Goal: Find contact information: Find contact information

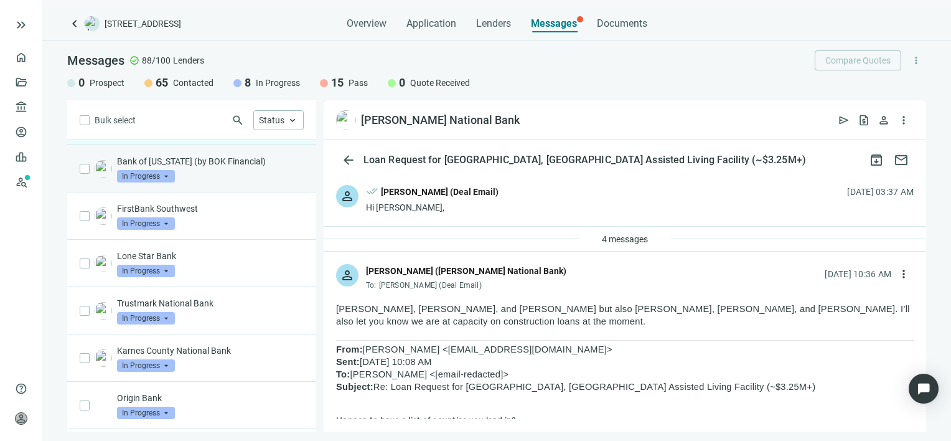
scroll to position [124, 0]
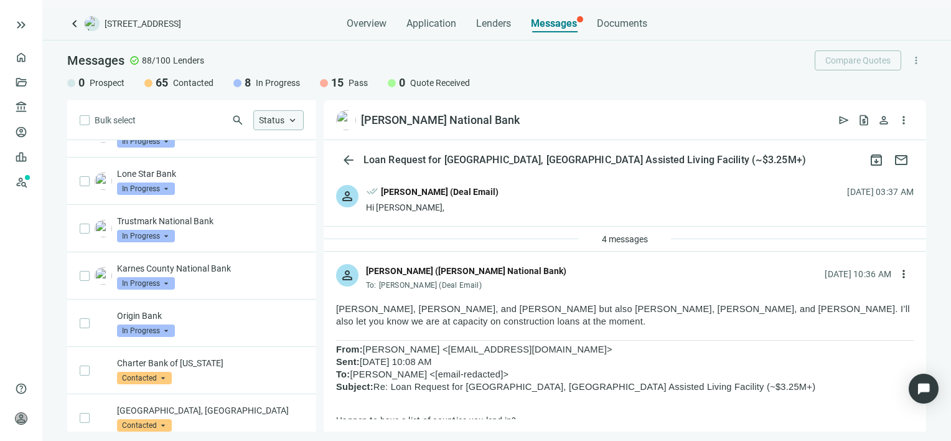
click at [294, 119] on span "keyboard_arrow_up" at bounding box center [292, 120] width 11 height 11
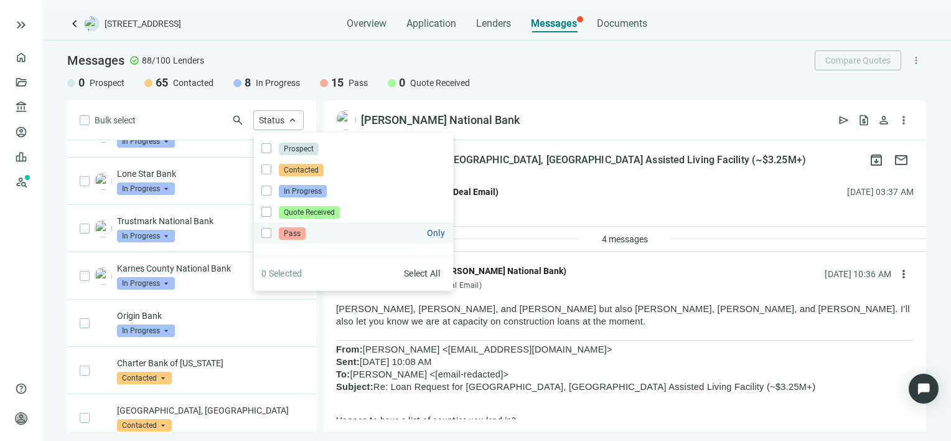
click at [288, 239] on span "Pass" at bounding box center [292, 233] width 27 height 12
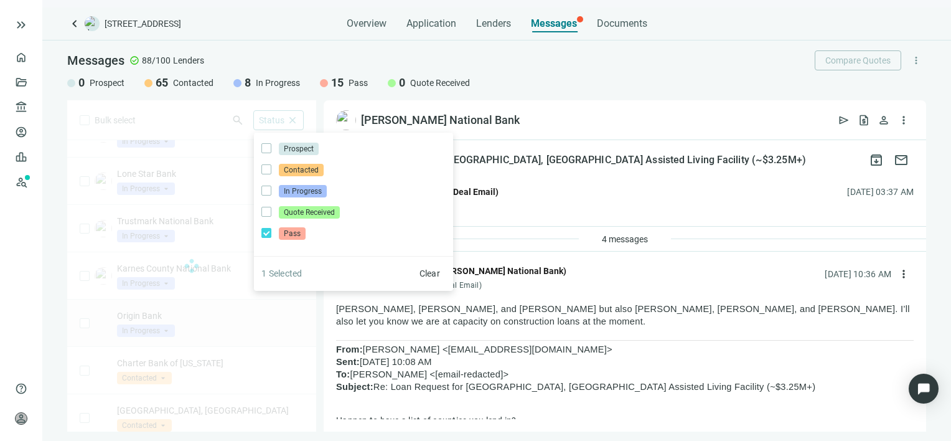
click at [263, 329] on div "Bulk select search Status close Prospect Only Contacted Only In Progress Only Q…" at bounding box center [191, 265] width 249 height 331
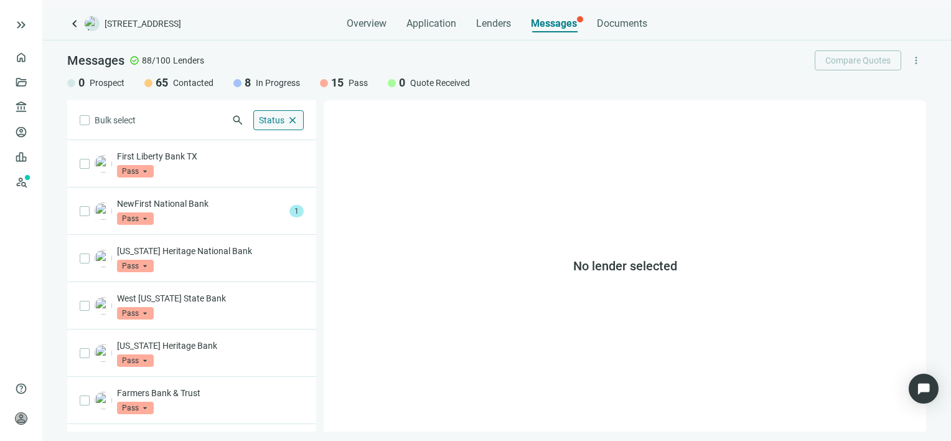
click at [292, 121] on span "close" at bounding box center [292, 120] width 11 height 11
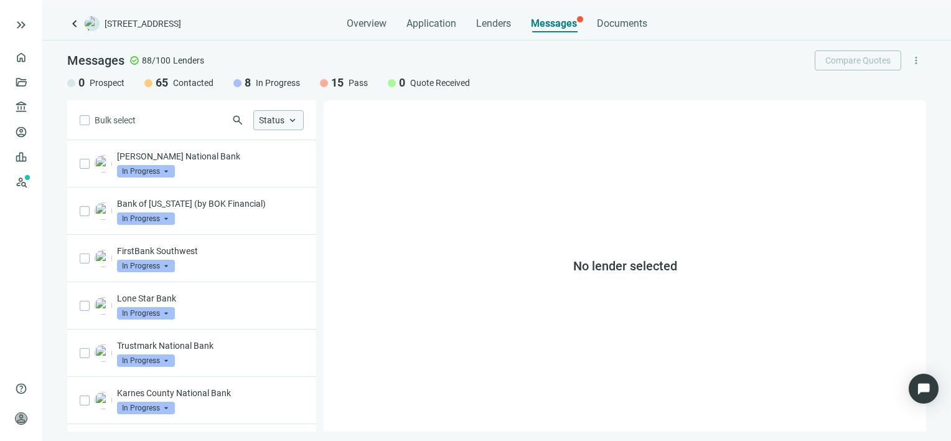
click at [294, 119] on span "keyboard_arrow_up" at bounding box center [292, 120] width 11 height 11
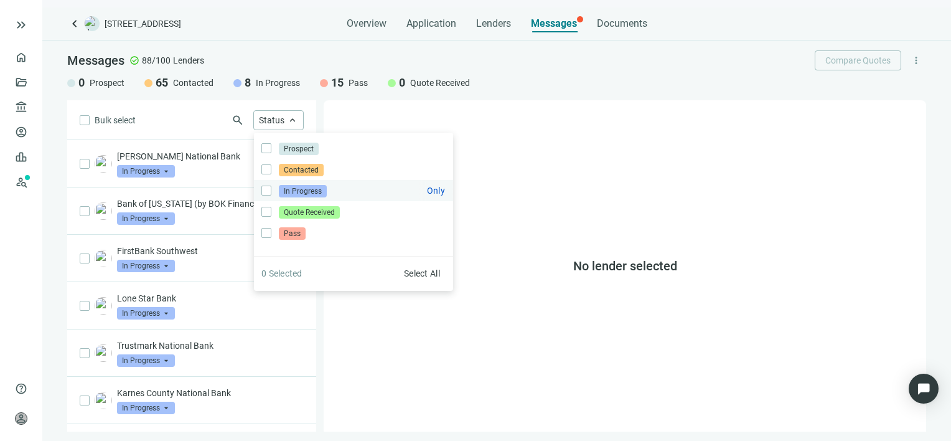
click at [293, 192] on span "In Progress" at bounding box center [303, 191] width 48 height 12
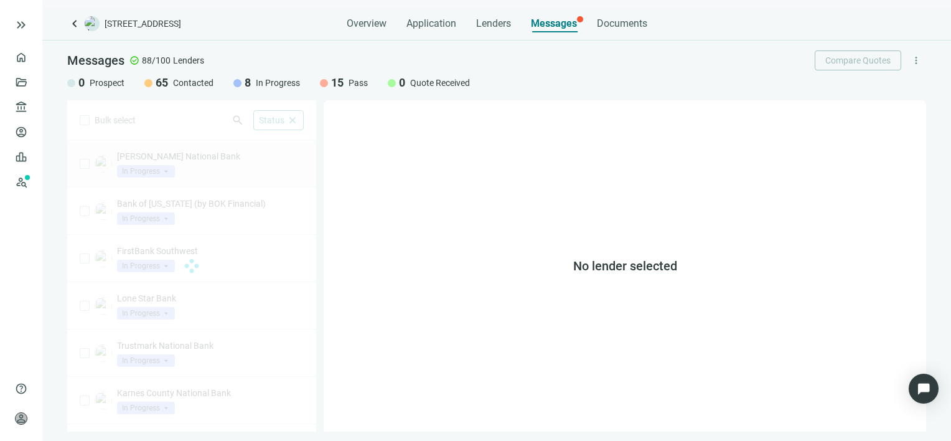
click at [220, 174] on div "Bulk select search Status close Prospect Only Contacted Only In Progress Only Q…" at bounding box center [191, 265] width 249 height 331
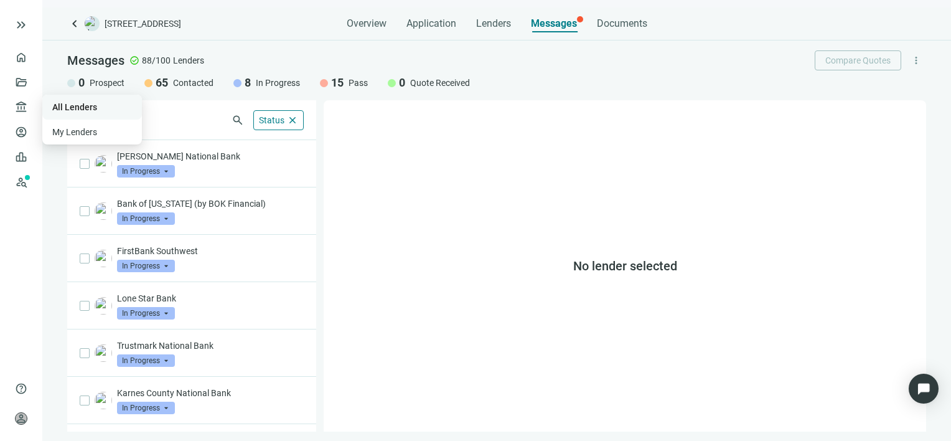
click at [79, 106] on link "All Lenders" at bounding box center [74, 107] width 45 height 10
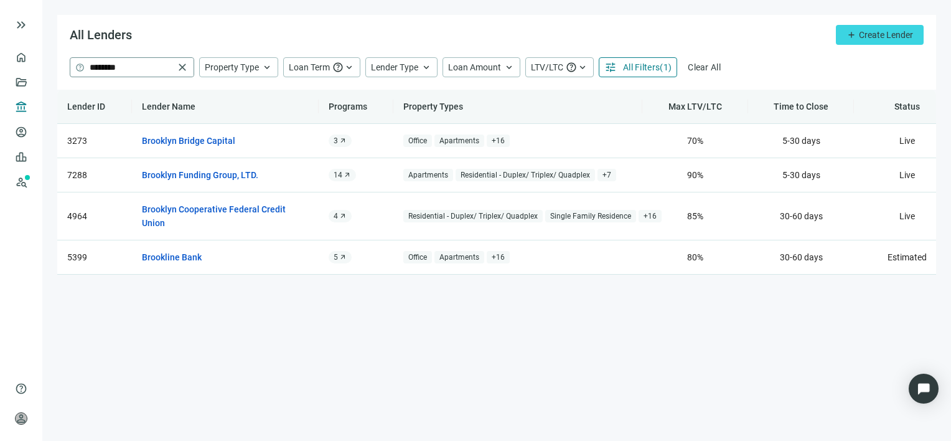
click at [184, 65] on span "close" at bounding box center [182, 67] width 12 height 12
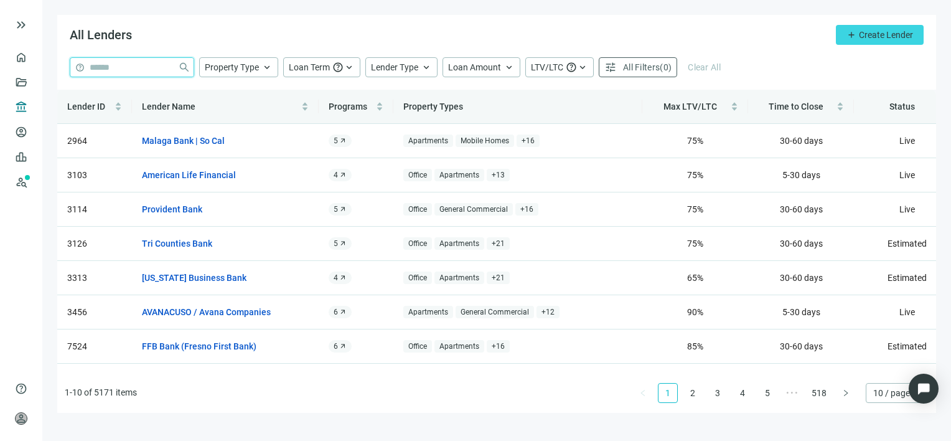
click at [158, 70] on input "search" at bounding box center [131, 67] width 83 height 19
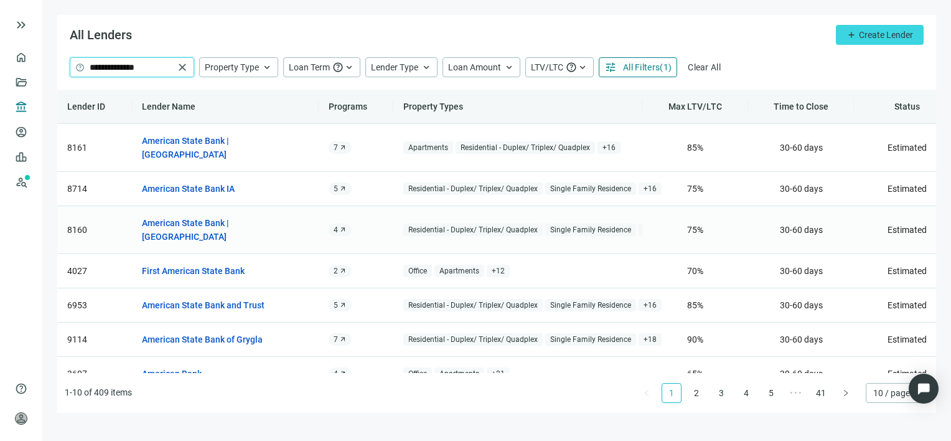
type input "**********"
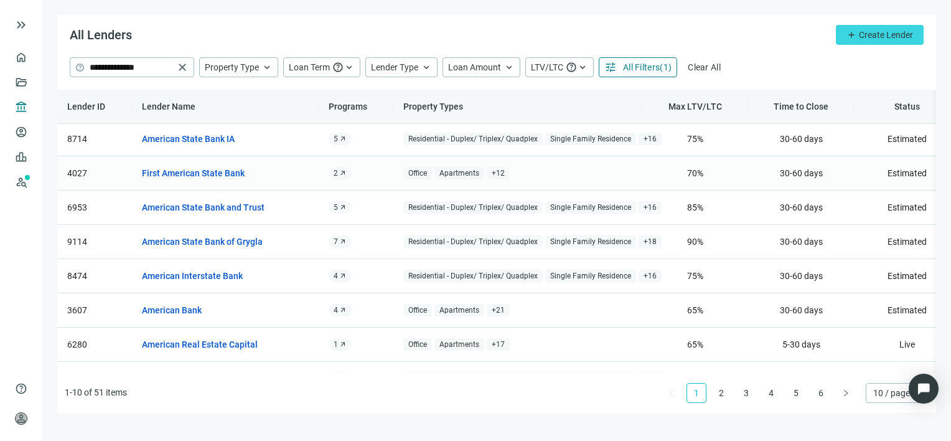
scroll to position [105, 0]
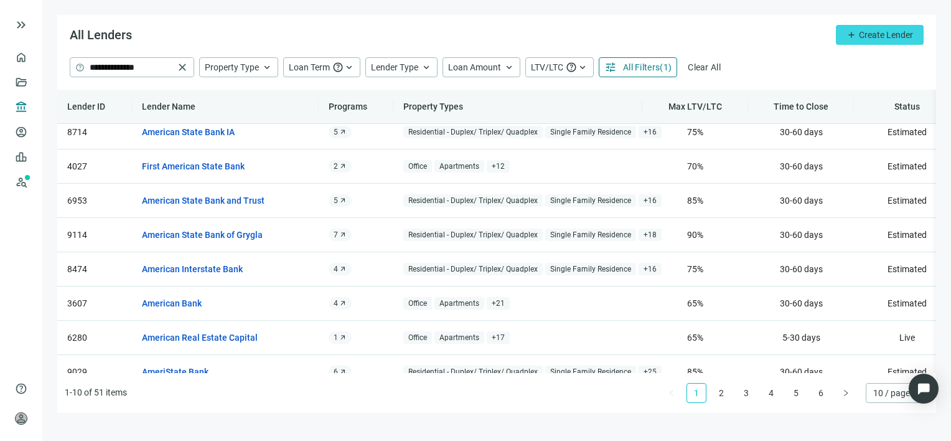
click at [881, 394] on span "10 / page" at bounding box center [897, 392] width 48 height 19
click at [889, 368] on div "100 / page" at bounding box center [897, 368] width 43 height 14
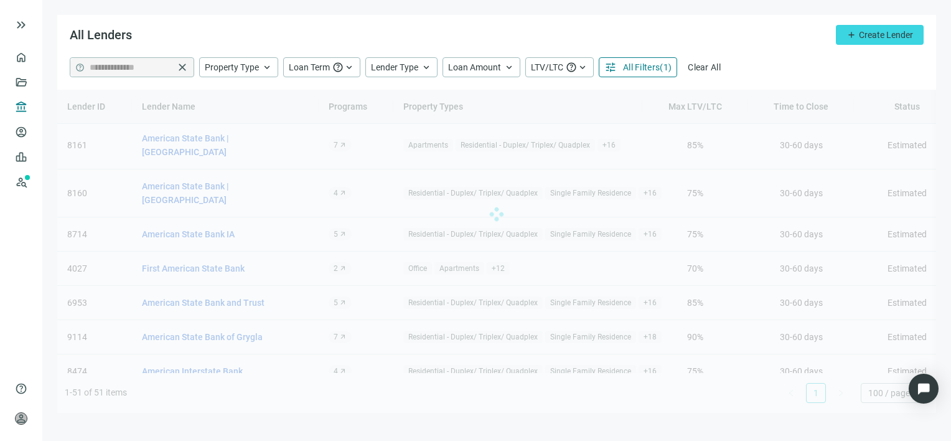
scroll to position [0, 0]
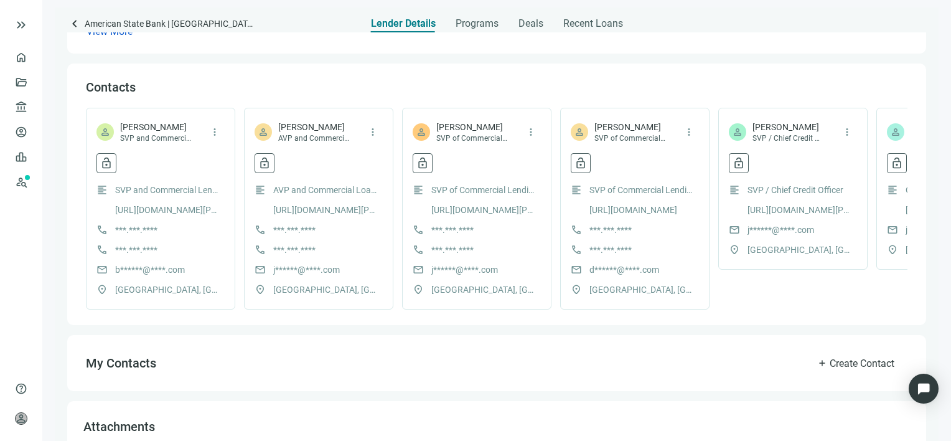
scroll to position [249, 0]
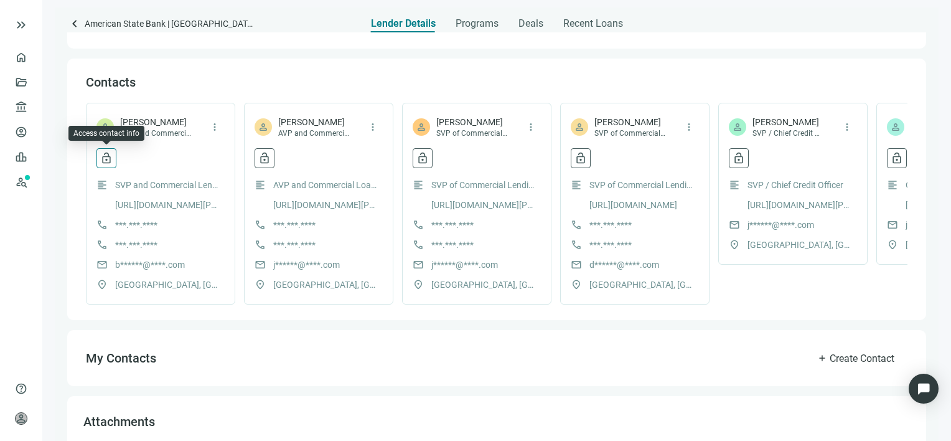
click at [107, 159] on span "lock_open" at bounding box center [106, 158] width 12 height 12
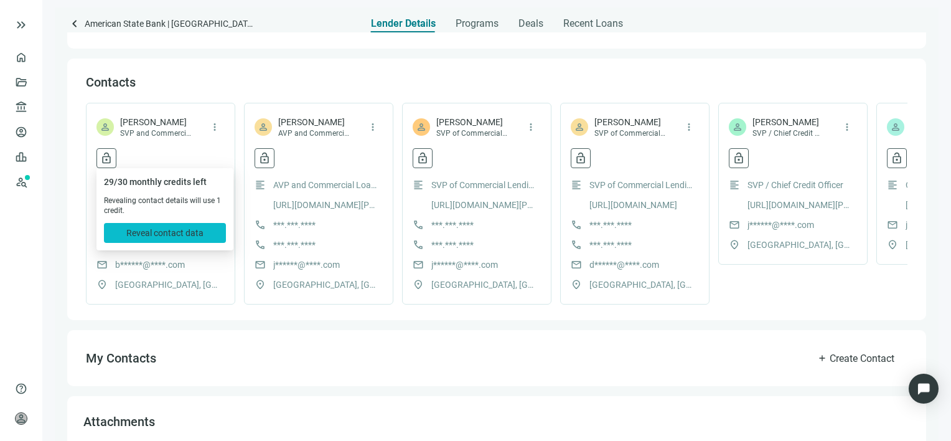
click at [154, 230] on span "Reveal contact data" at bounding box center [164, 233] width 77 height 10
